Goal: Check status: Check status

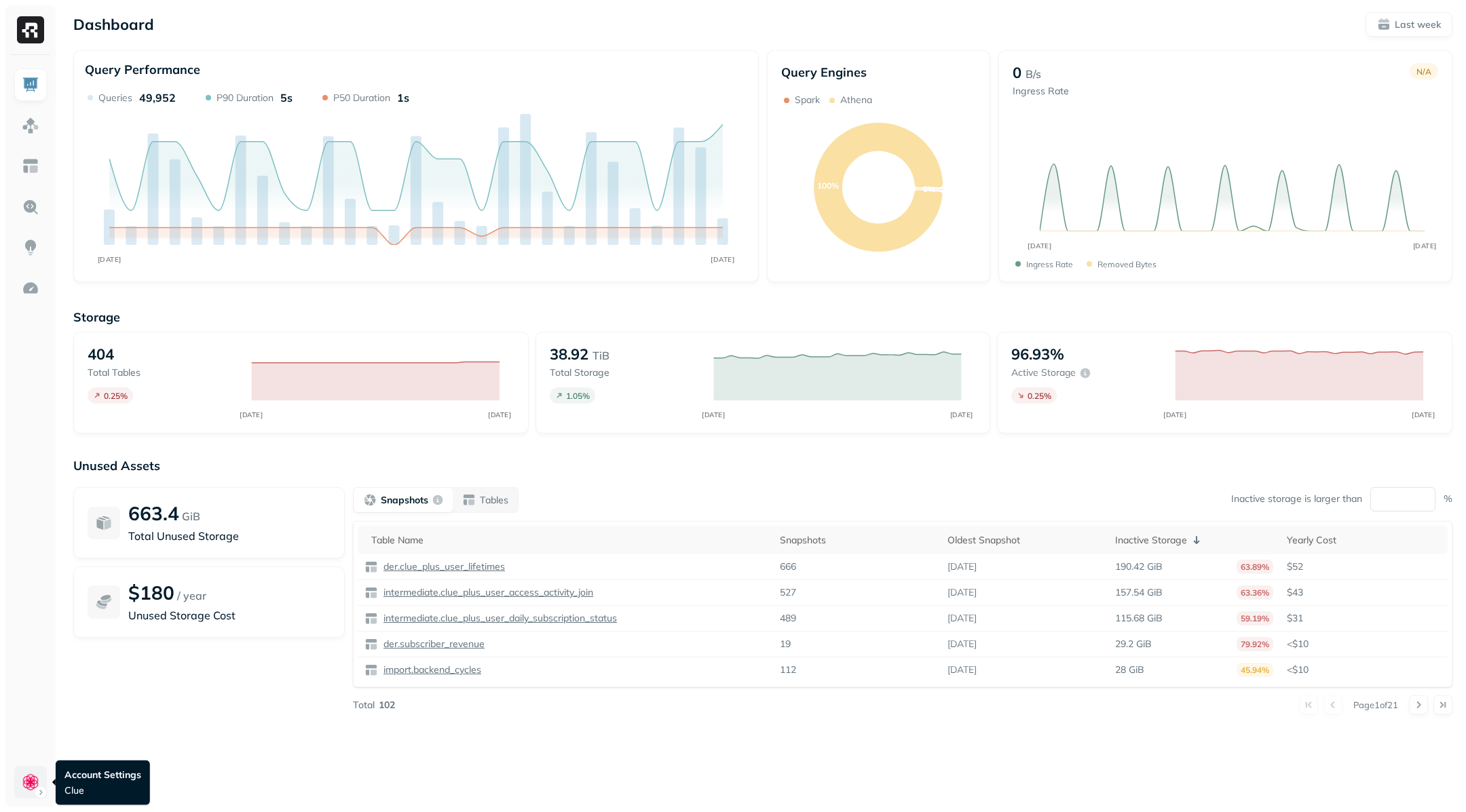
click at [36, 775] on html "Dashboard Last week Query Performance SEP [DATE] Queries 49,952 P90 Duration 5s…" at bounding box center [733, 406] width 1466 height 812
click at [23, 33] on html "Dashboard Last week Query Performance SEP [DATE] Queries 49,952 P90 Duration 5s…" at bounding box center [733, 406] width 1466 height 812
click at [32, 35] on img at bounding box center [31, 30] width 27 height 27
click at [45, 790] on html "Dashboard Last week Query Performance SEP [DATE] Queries 49,952 P90 Duration 5s…" at bounding box center [733, 406] width 1466 height 812
click at [28, 431] on html "Dashboard Last week Query Performance SEP [DATE] Queries 49,952 P90 Duration 5s…" at bounding box center [733, 406] width 1466 height 812
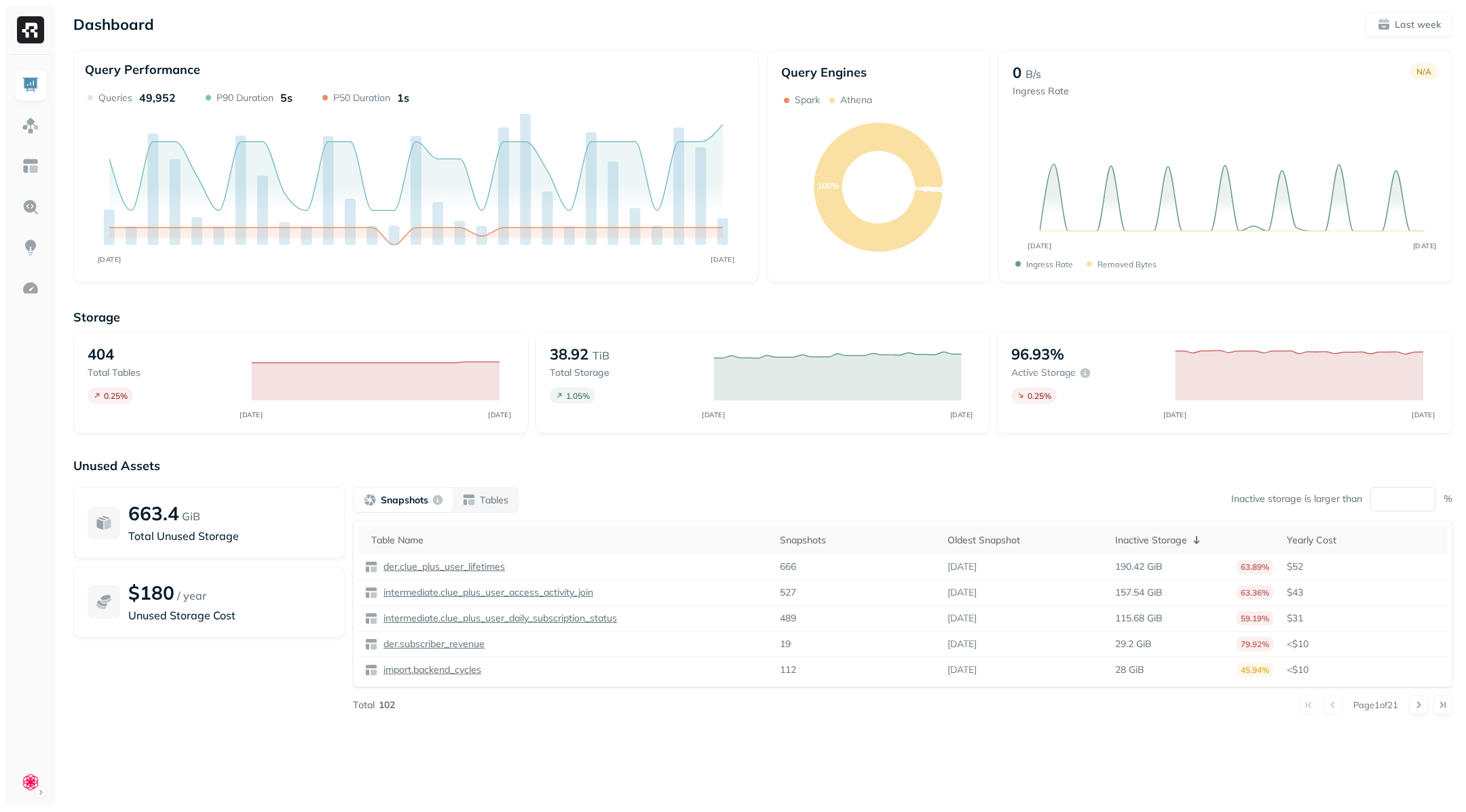
click at [31, 34] on img at bounding box center [31, 30] width 27 height 27
click at [24, 784] on html "Dashboard Last week Query Performance SEP [DATE] Queries 49,952 P90 Duration 5s…" at bounding box center [733, 406] width 1466 height 812
click at [654, 733] on html "Dashboard Last week Query Performance SEP [DATE] Queries 49,952 P90 Duration 5s…" at bounding box center [733, 406] width 1466 height 812
click at [38, 280] on img at bounding box center [31, 289] width 18 height 18
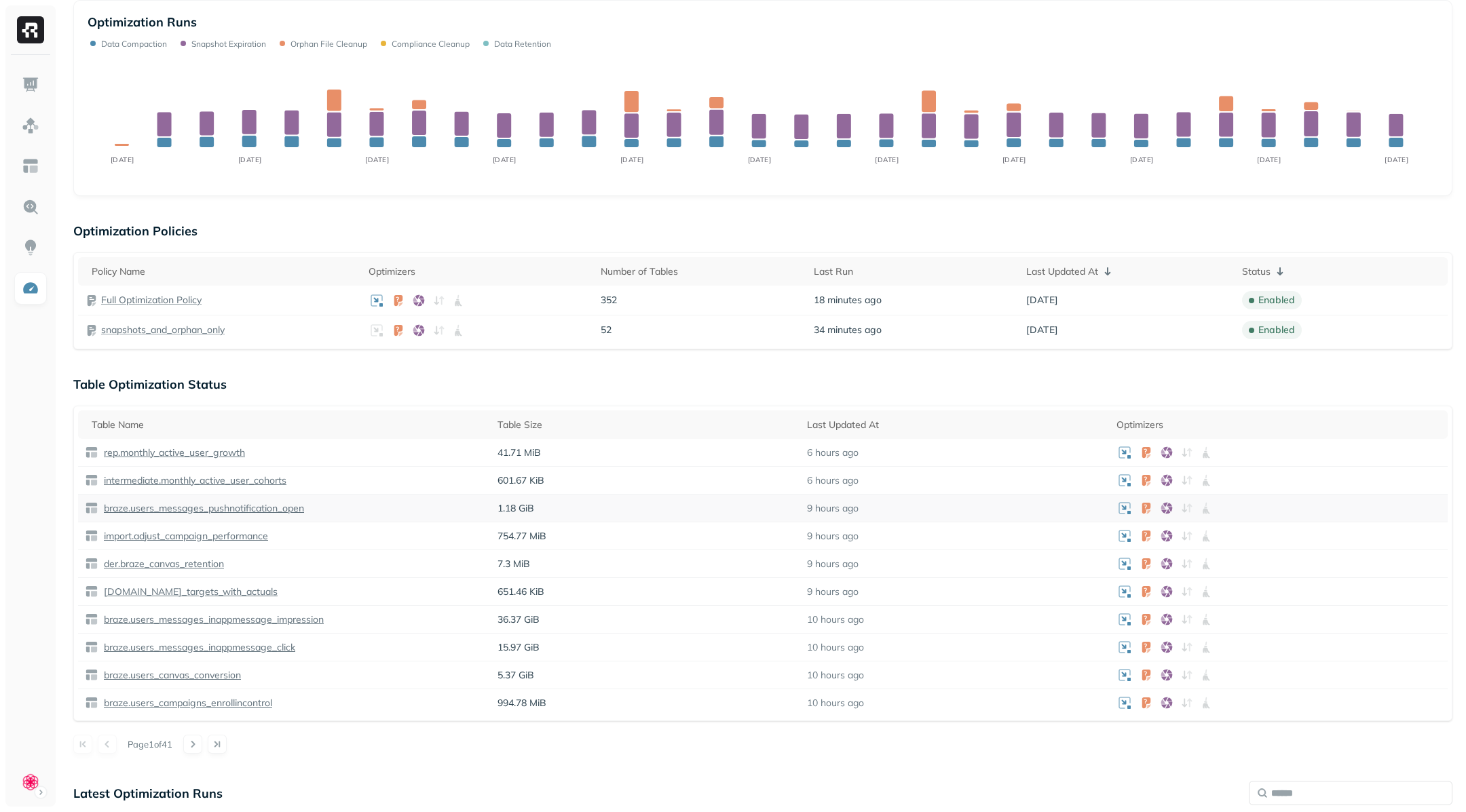
scroll to position [216, 0]
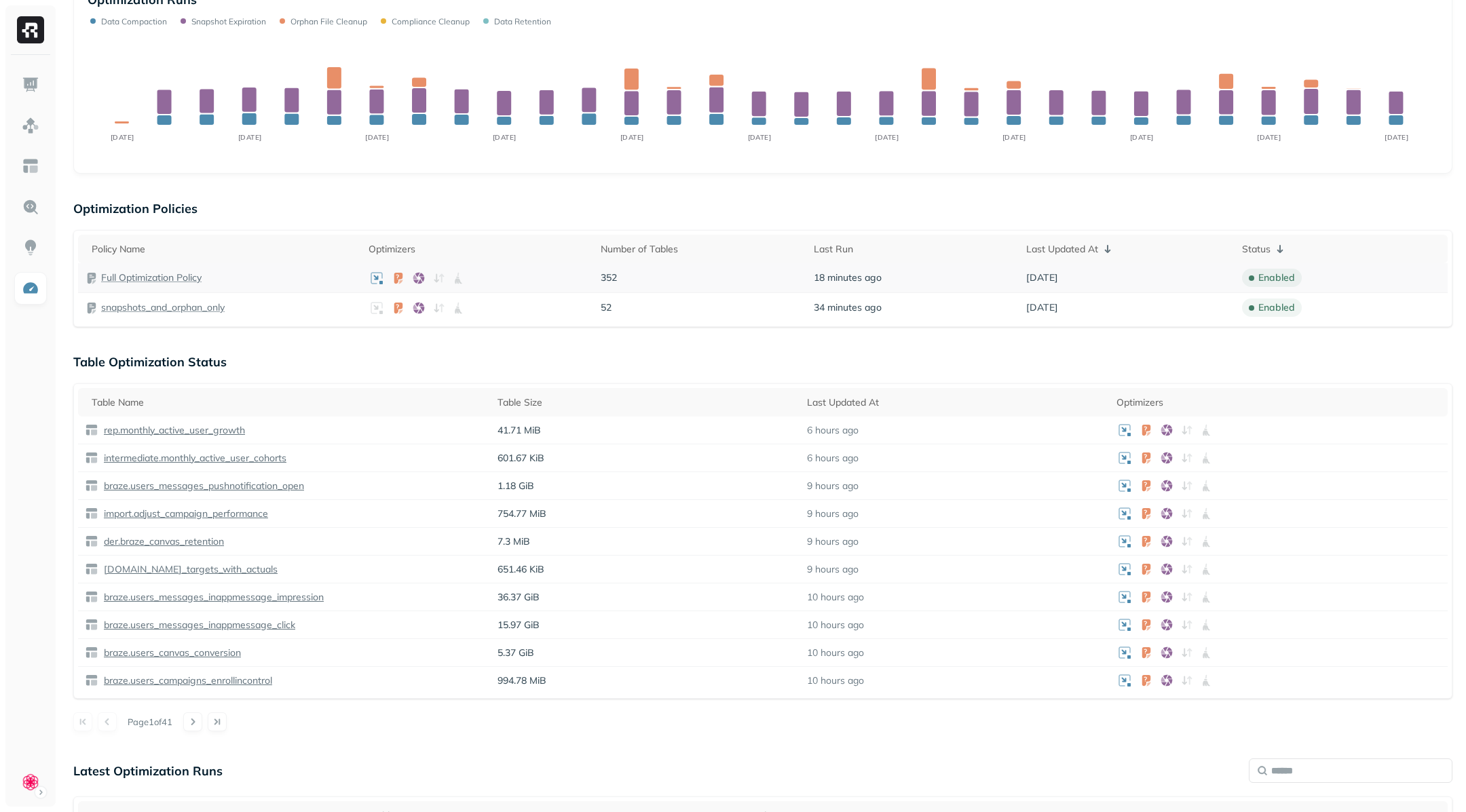
click at [181, 271] on p "Full Optimization Policy" at bounding box center [151, 277] width 100 height 13
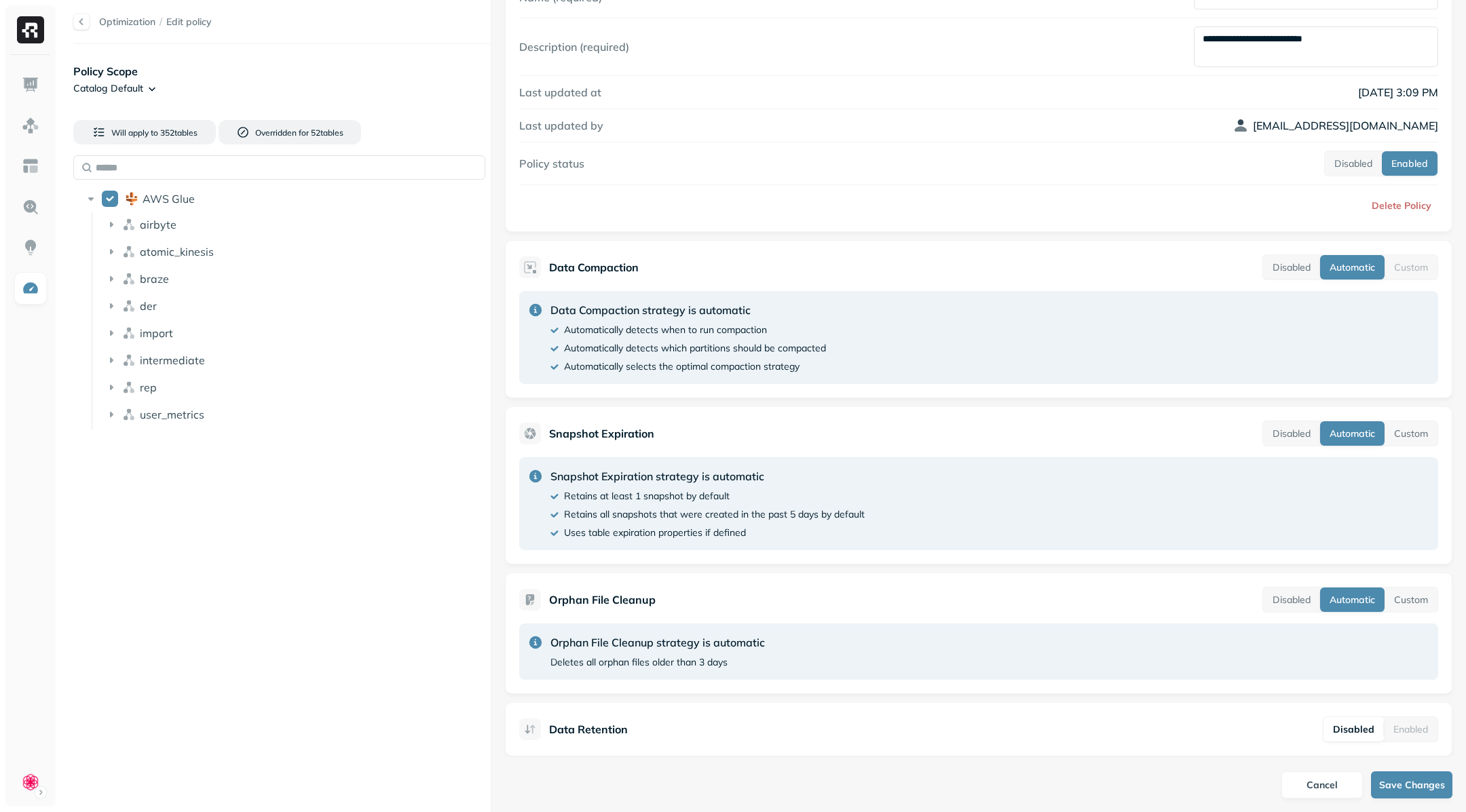
scroll to position [143, 0]
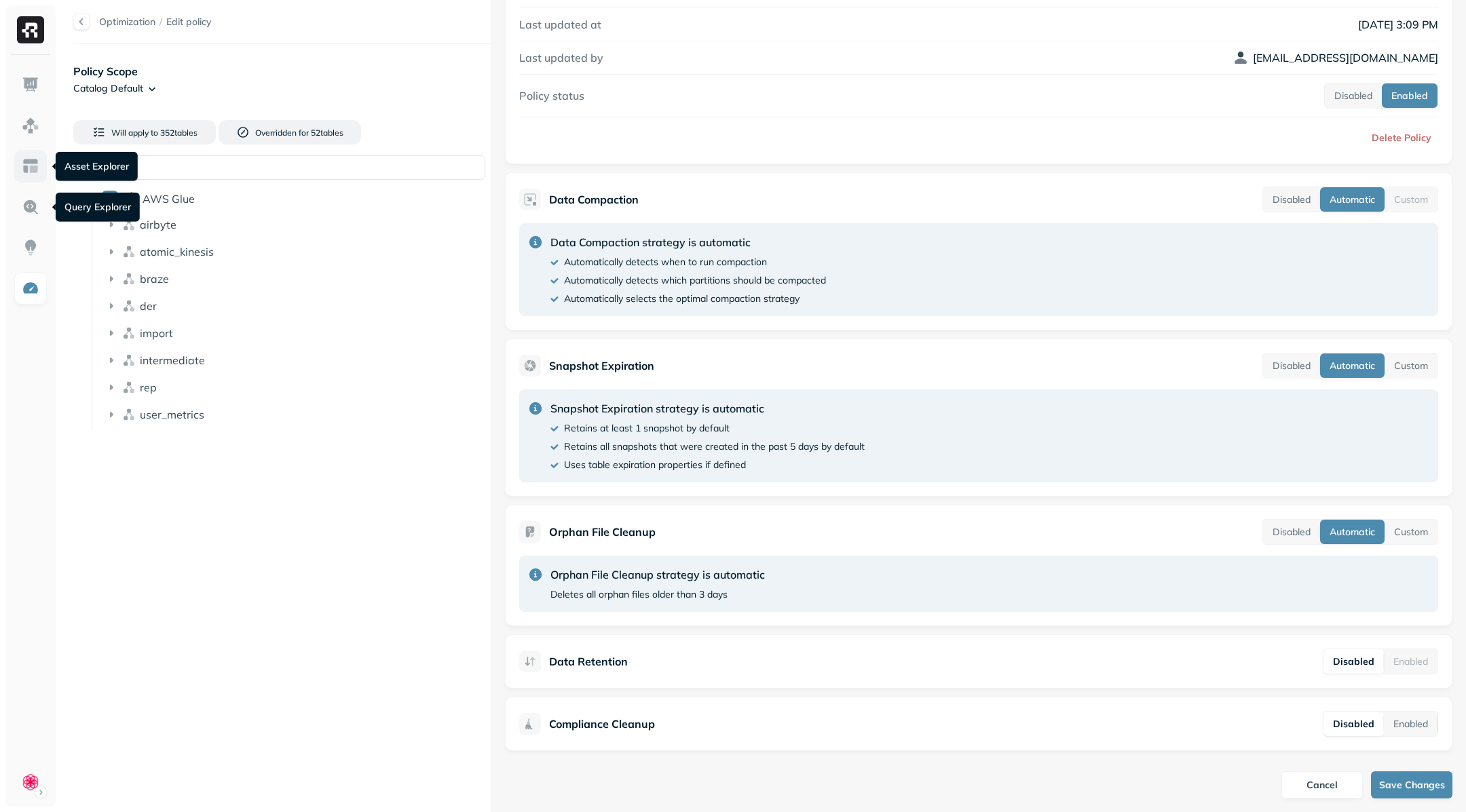
click at [33, 175] on img at bounding box center [31, 166] width 18 height 18
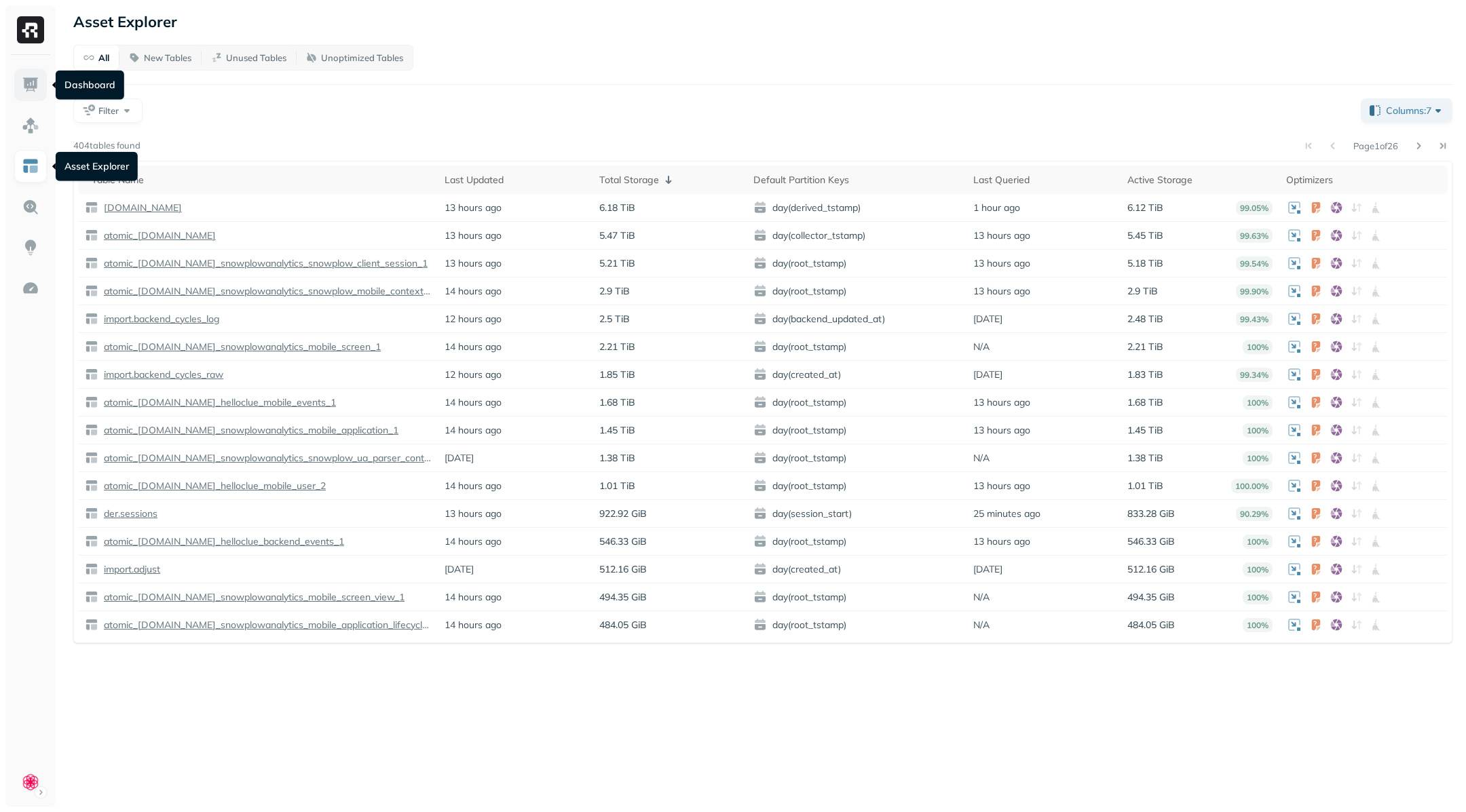
click at [31, 86] on img at bounding box center [31, 85] width 18 height 18
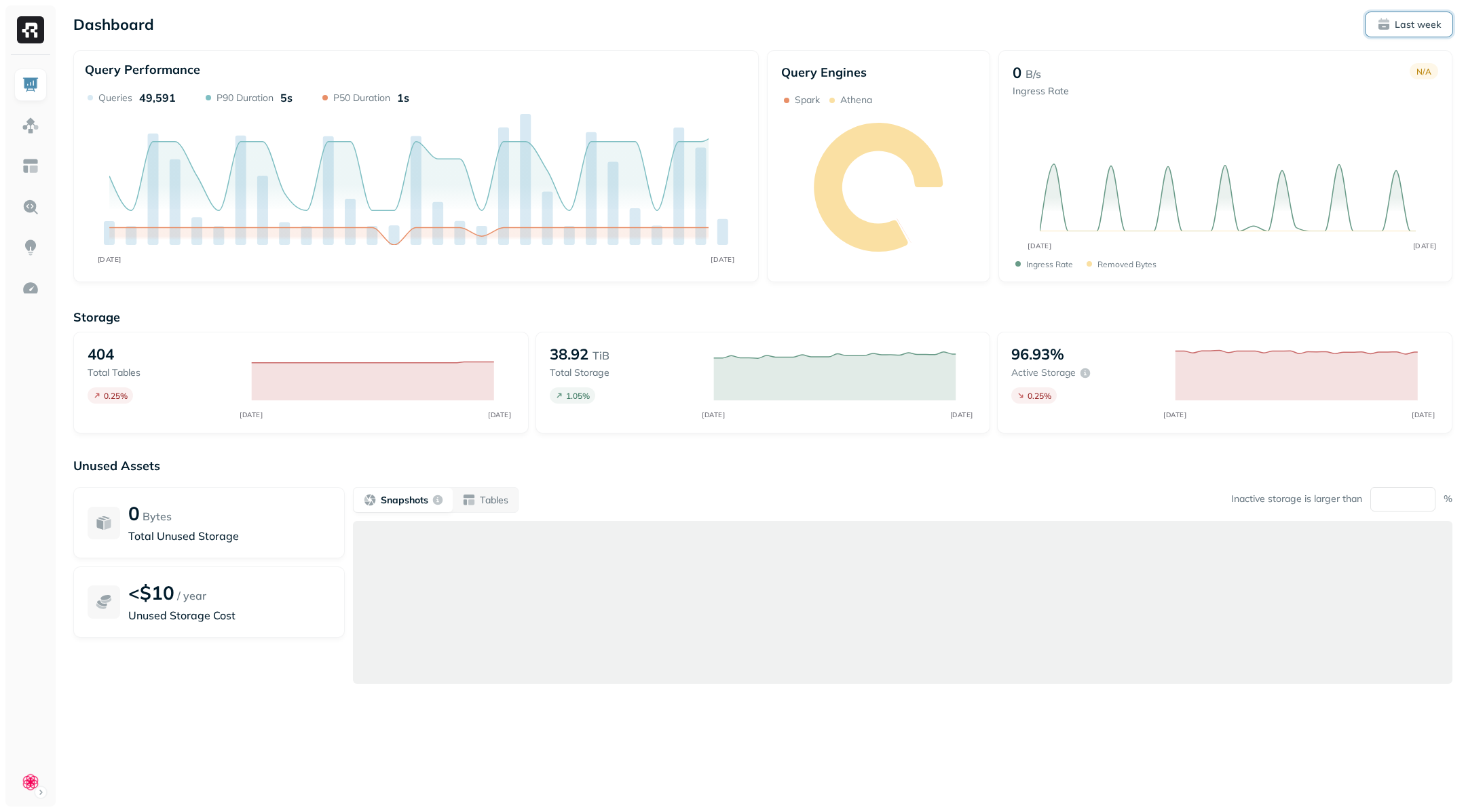
click at [1440, 22] on p "Last week" at bounding box center [1418, 24] width 46 height 13
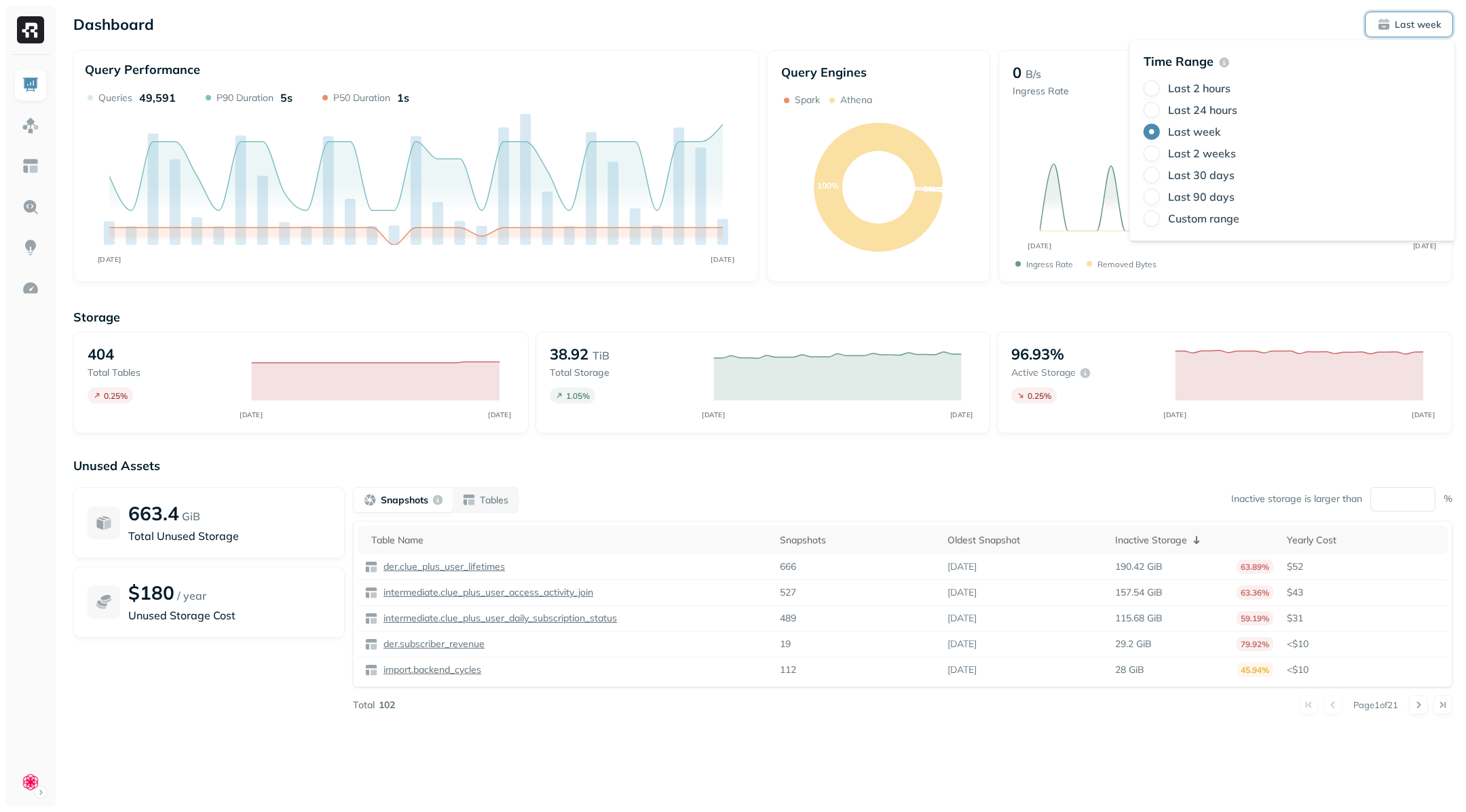
click at [1211, 200] on label "Last 90 days" at bounding box center [1201, 196] width 67 height 13
click at [1160, 200] on button "Last 90 days" at bounding box center [1152, 197] width 16 height 16
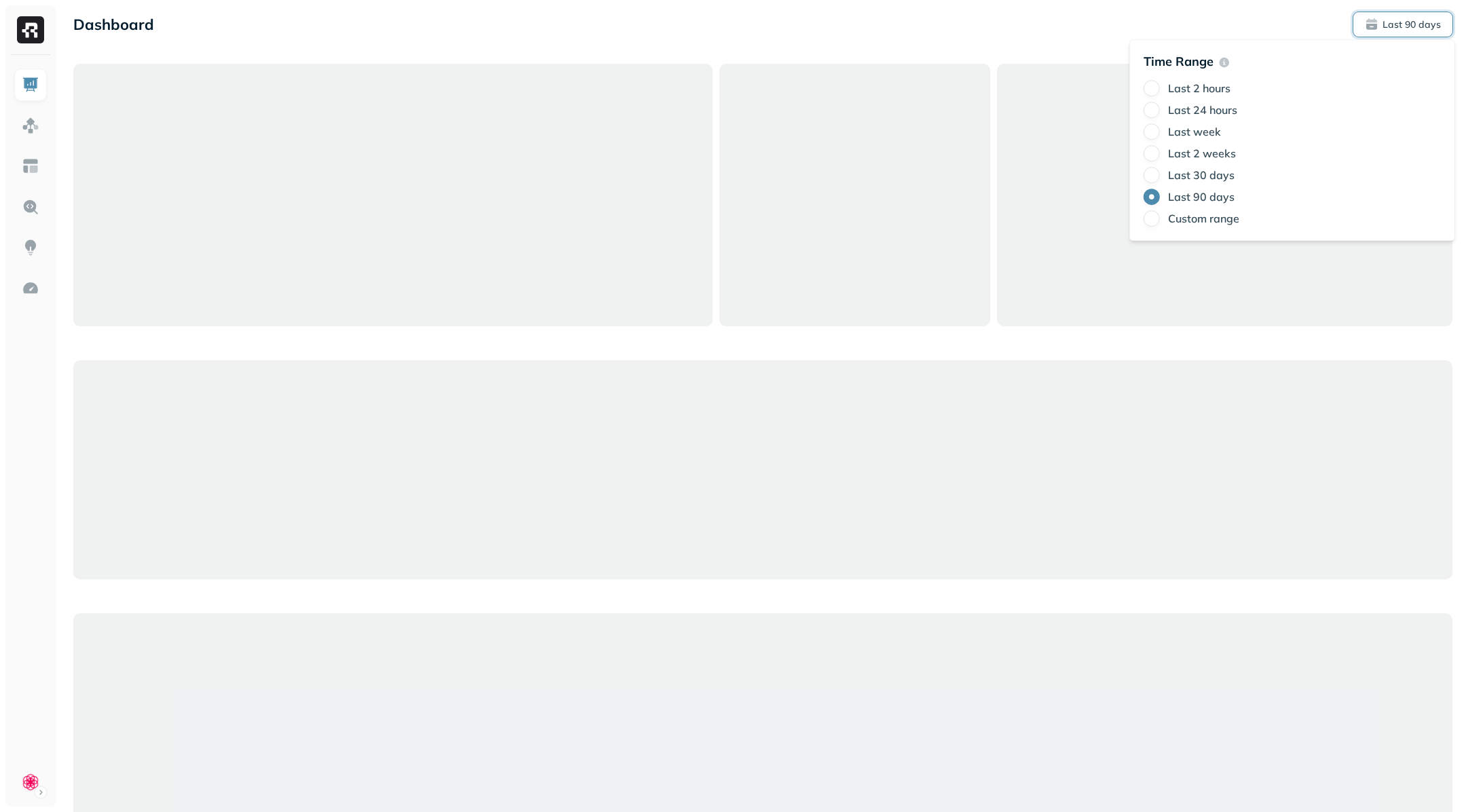
click at [1276, 21] on div "Dashboard Last 90 days" at bounding box center [763, 24] width 1379 height 25
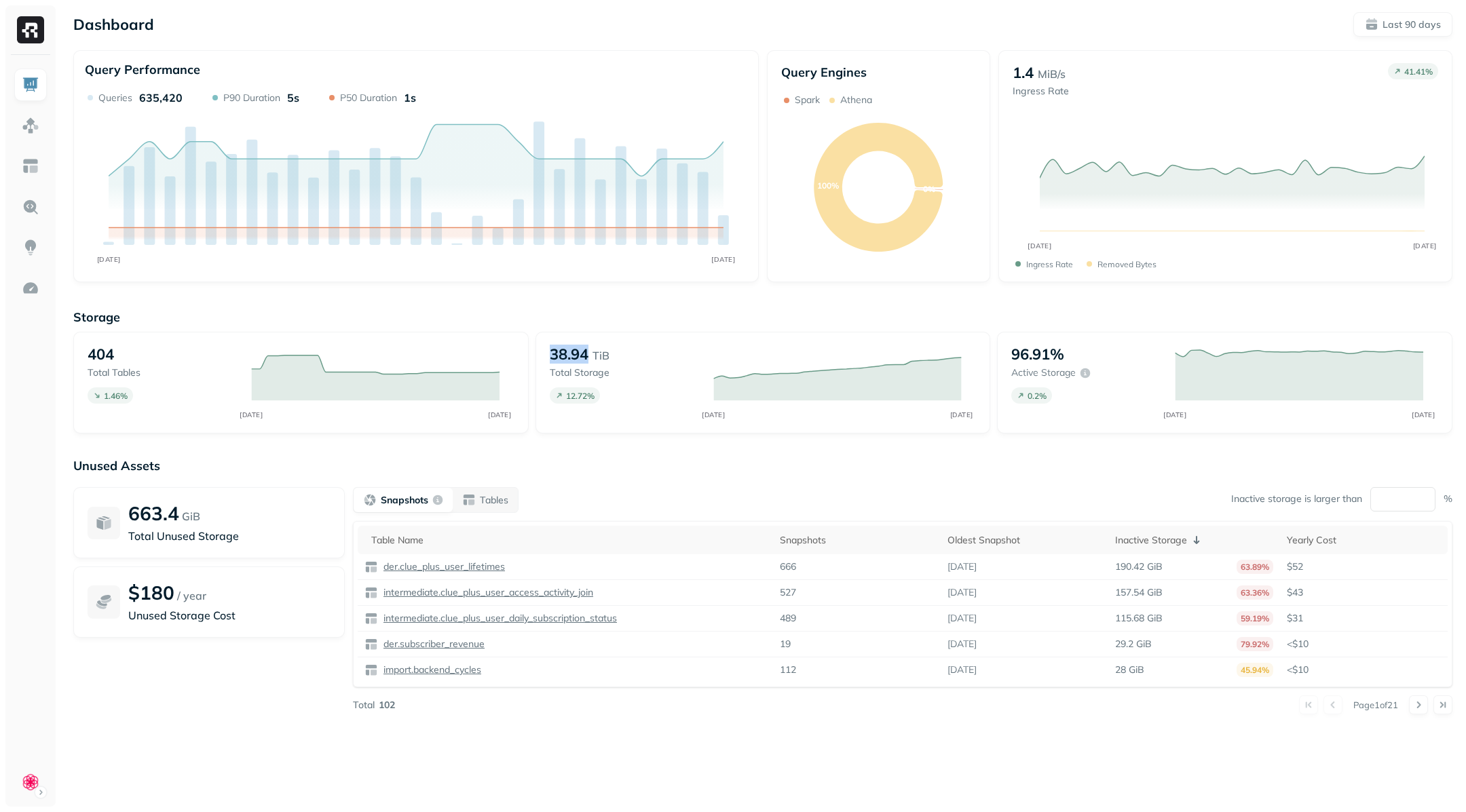
drag, startPoint x: 547, startPoint y: 352, endPoint x: 588, endPoint y: 355, distance: 41.1
click at [588, 355] on div "38.94 TiB Total storage 12.72 % [DATE] [DATE]" at bounding box center [763, 383] width 455 height 102
